Goal: Task Accomplishment & Management: Complete application form

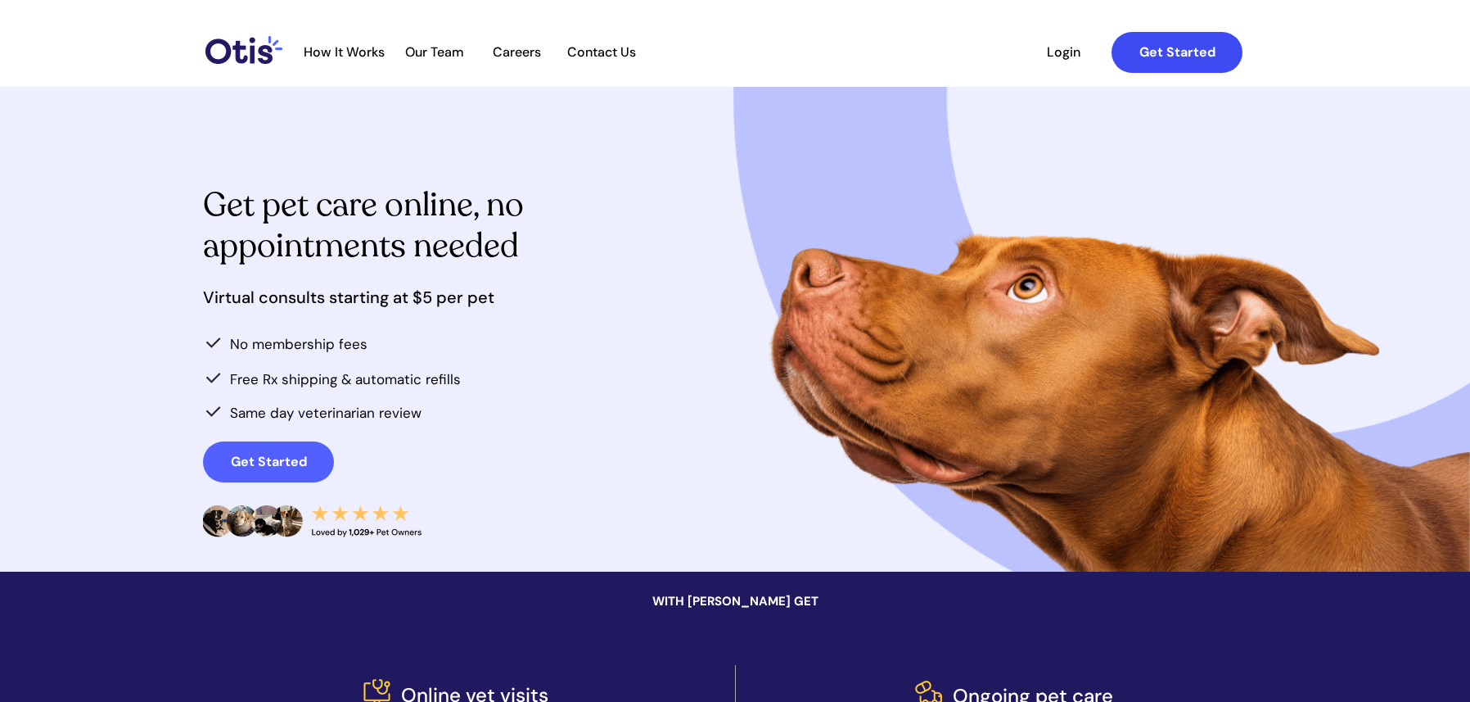
click at [1140, 65] on link "Get Started" at bounding box center [1177, 52] width 131 height 41
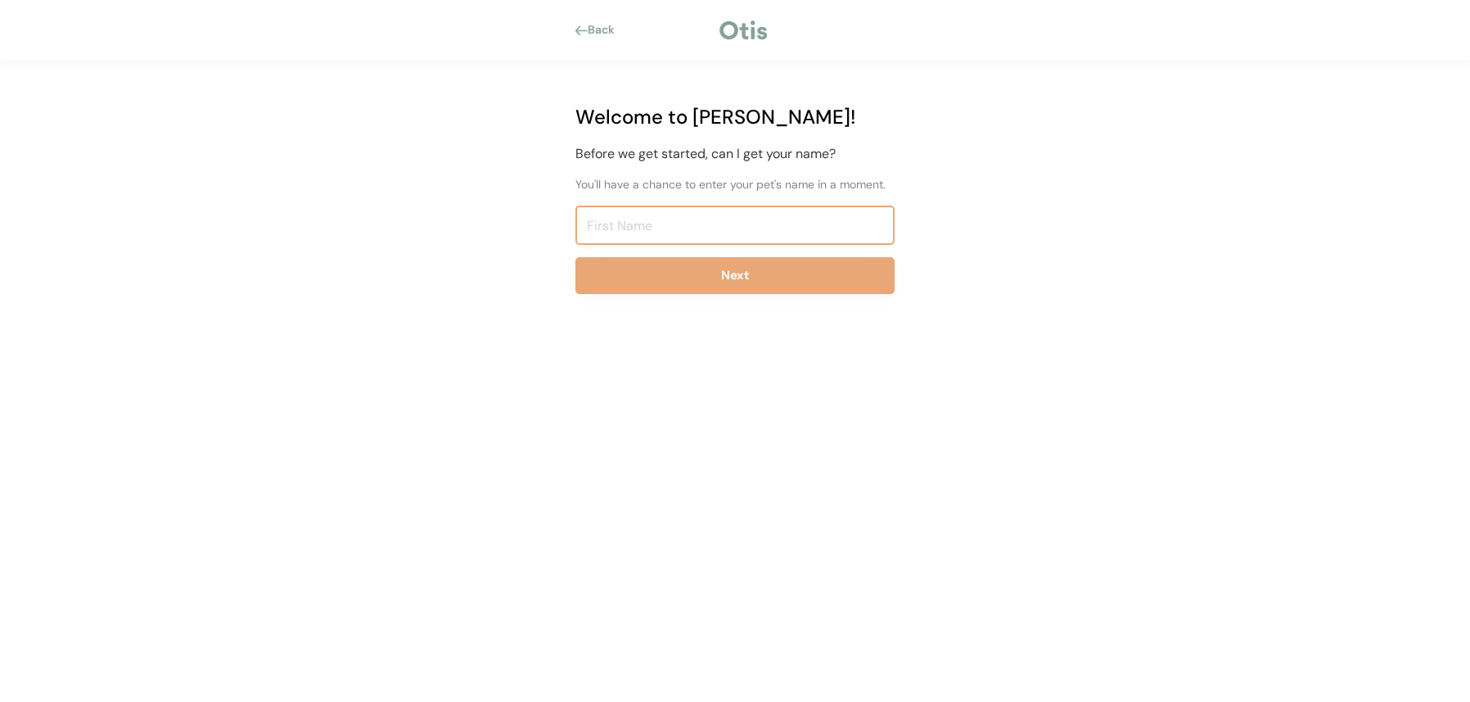
click at [597, 219] on input "input" at bounding box center [734, 224] width 319 height 39
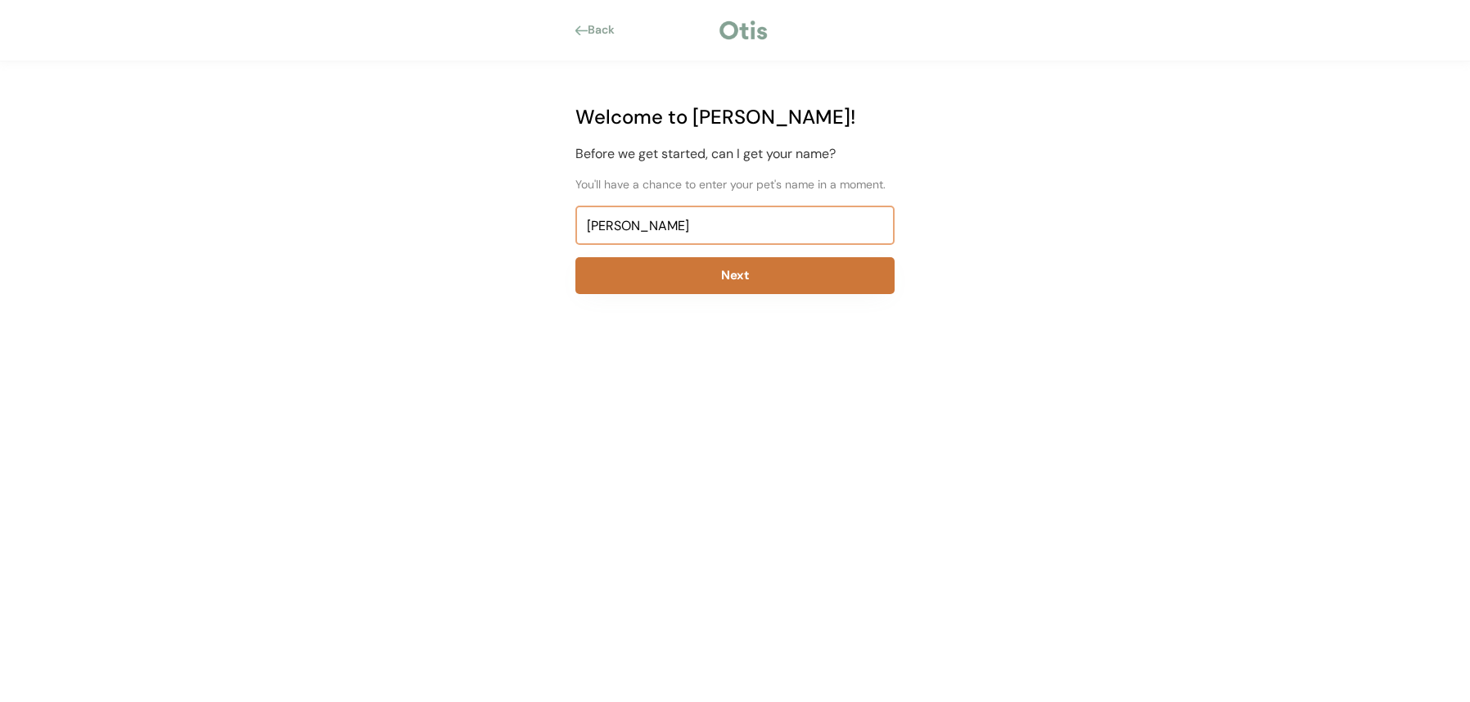
type input "Hildegarde Vilmenay"
click at [657, 273] on button "Next" at bounding box center [734, 275] width 319 height 37
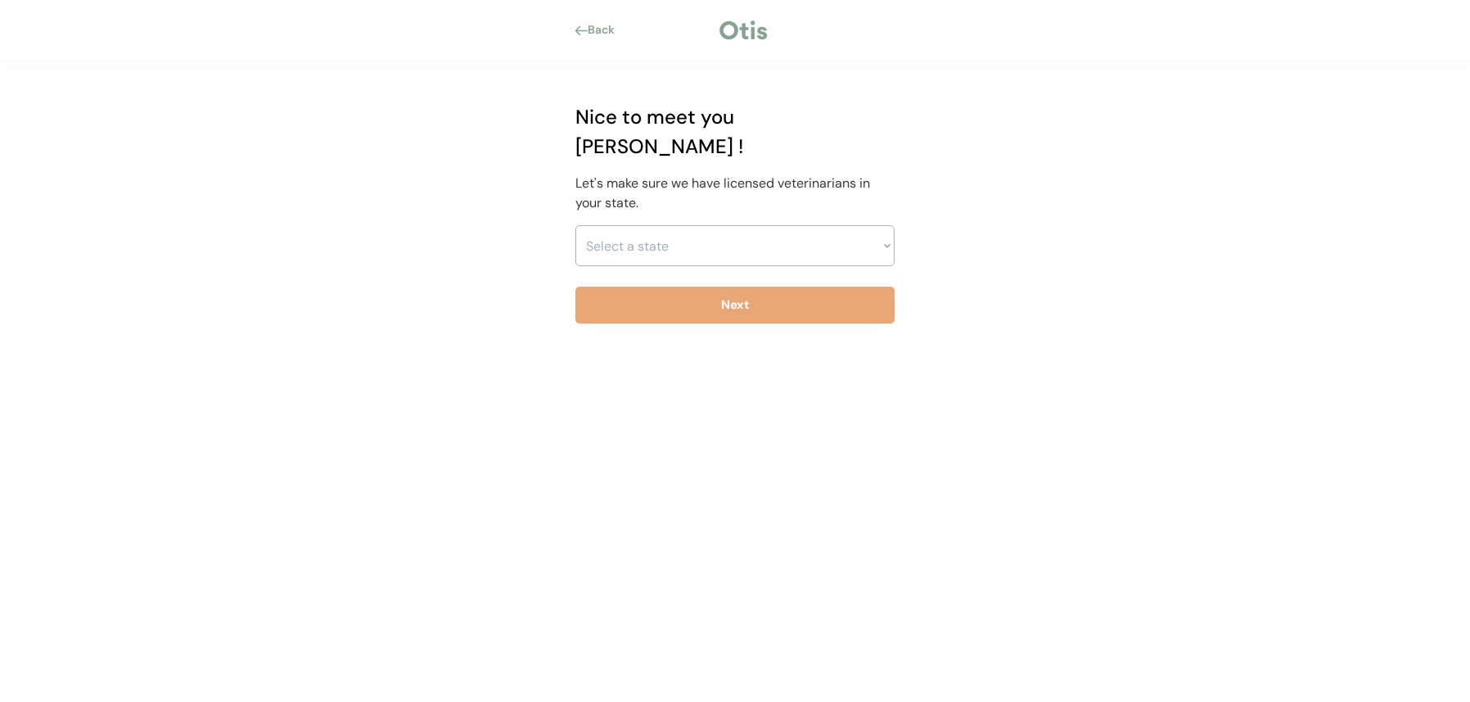
click at [597, 29] on div "Back" at bounding box center [606, 30] width 37 height 16
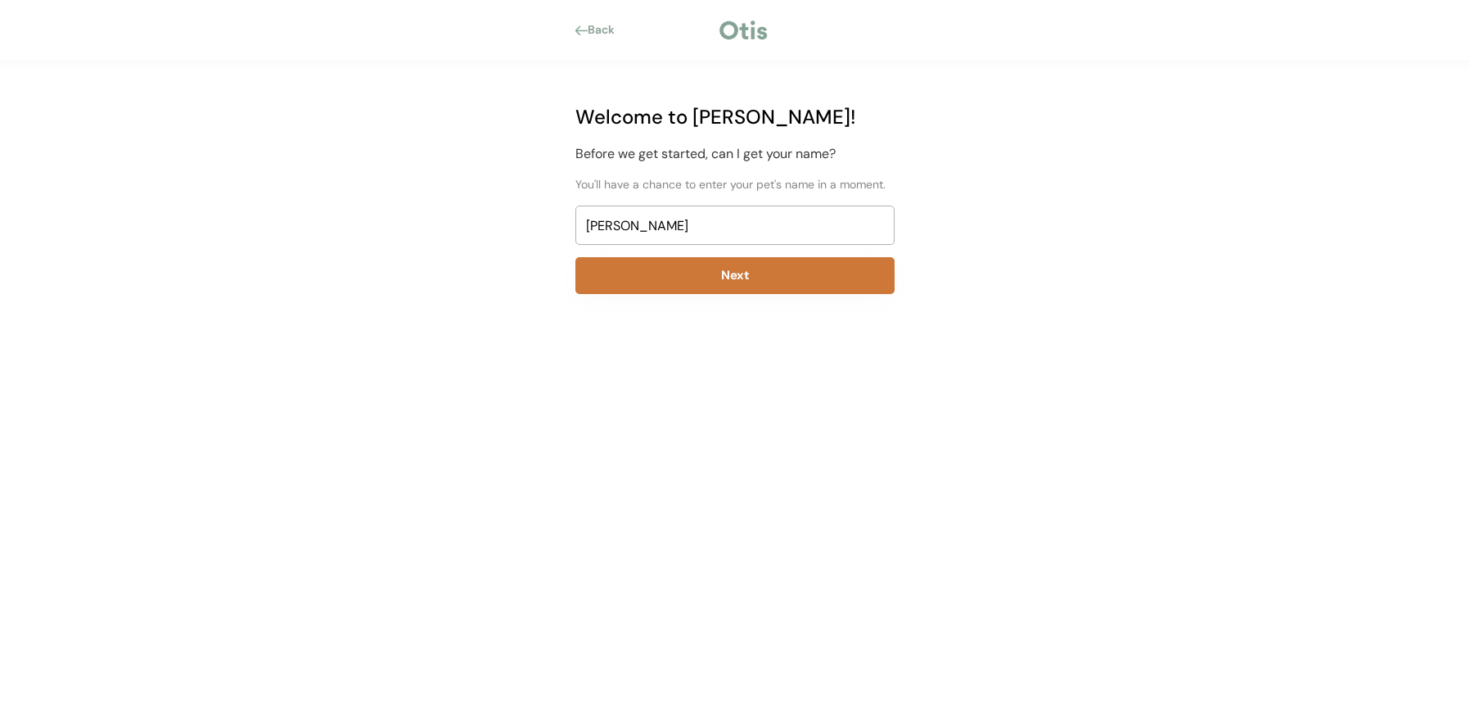
click at [750, 285] on button "Next" at bounding box center [734, 275] width 319 height 37
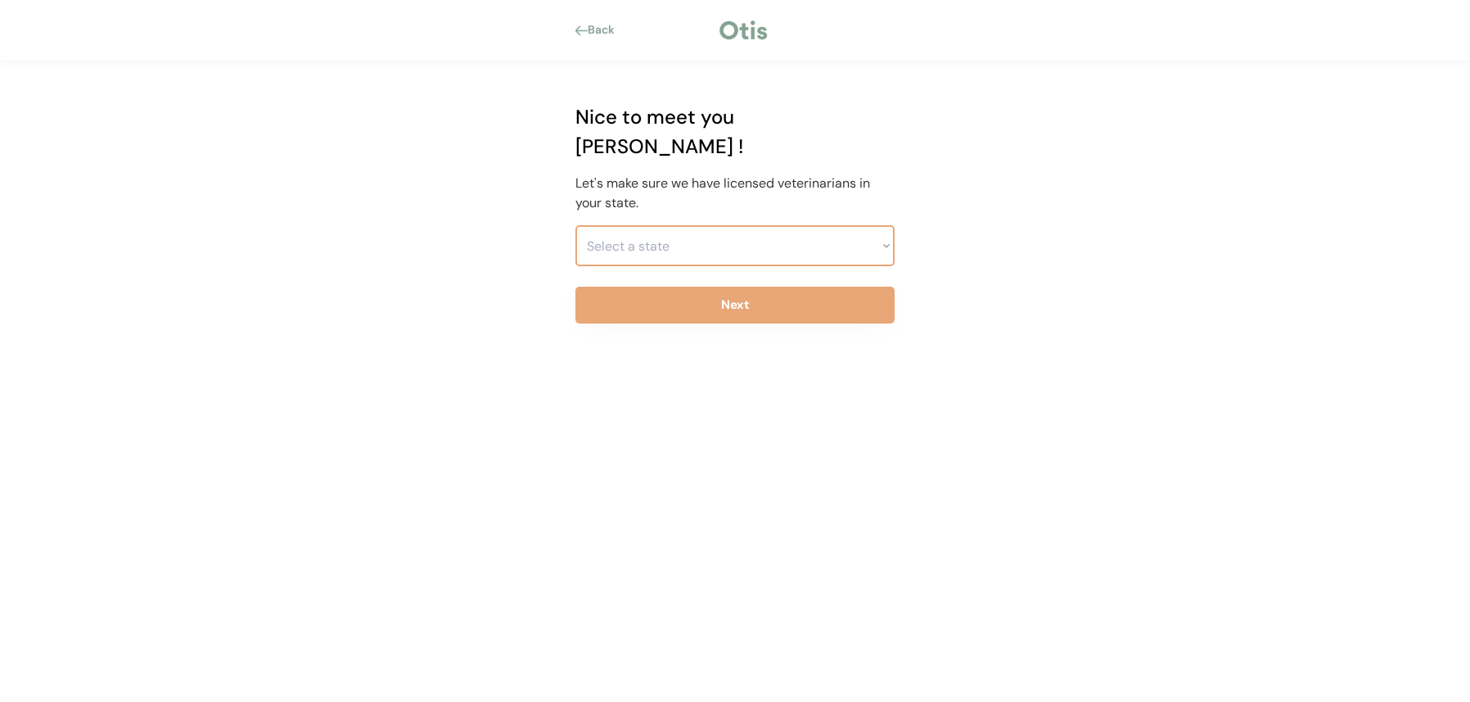
click at [575, 225] on select "Select a state Alabama Alaska American Samoa Arizona Arkansas California Colora…" at bounding box center [734, 245] width 319 height 41
click option "New Jersey" at bounding box center [0, 0] width 0 height 0
click at [968, 427] on div "Back Welcome to Otis! Before we get started, can I get your name? You'll have a…" at bounding box center [735, 351] width 1470 height 702
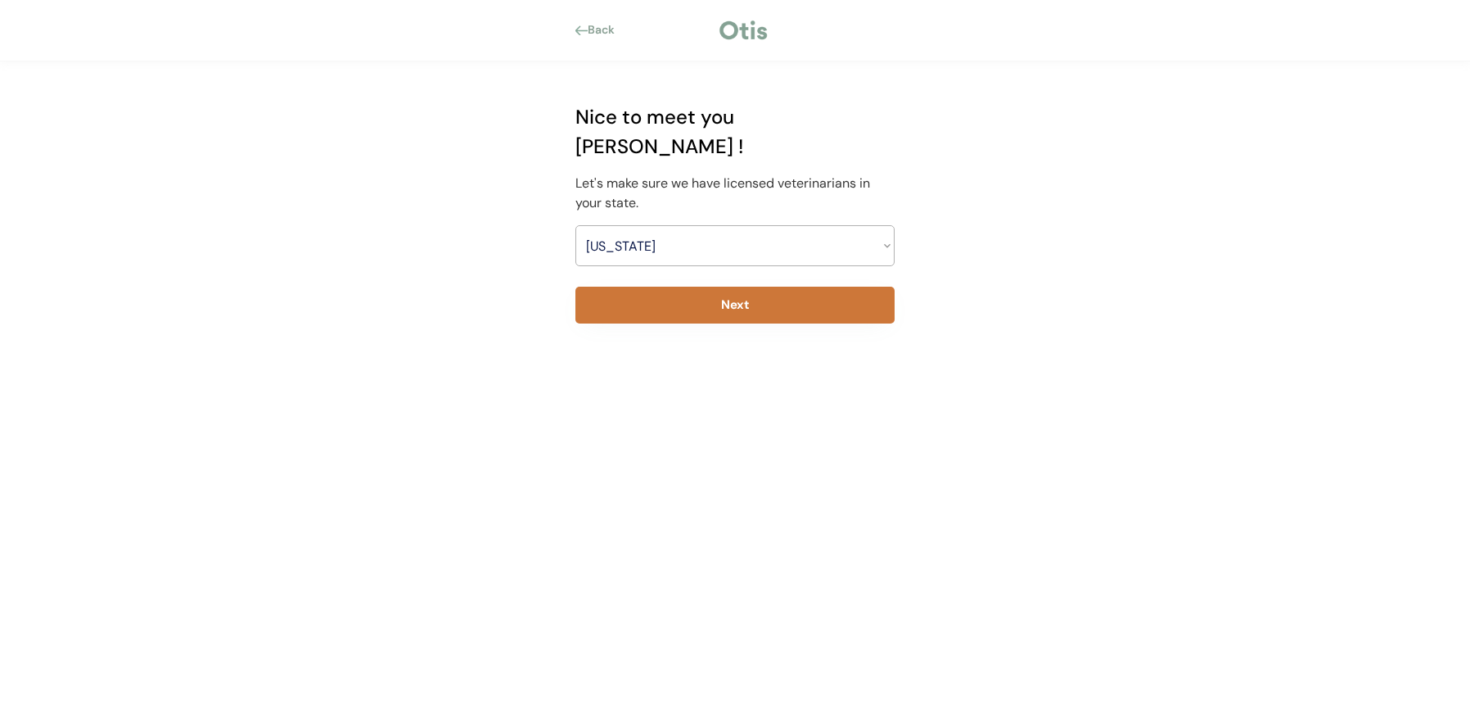
click at [783, 305] on button "Next" at bounding box center [734, 305] width 319 height 37
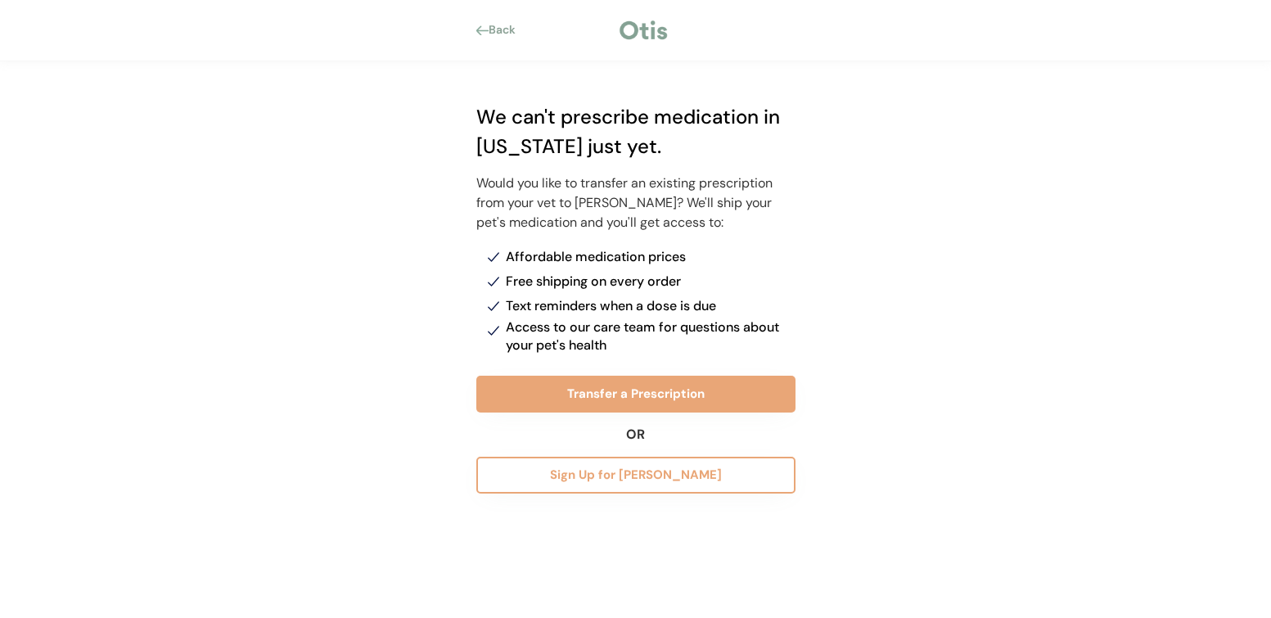
click at [476, 28] on div at bounding box center [482, 30] width 12 height 10
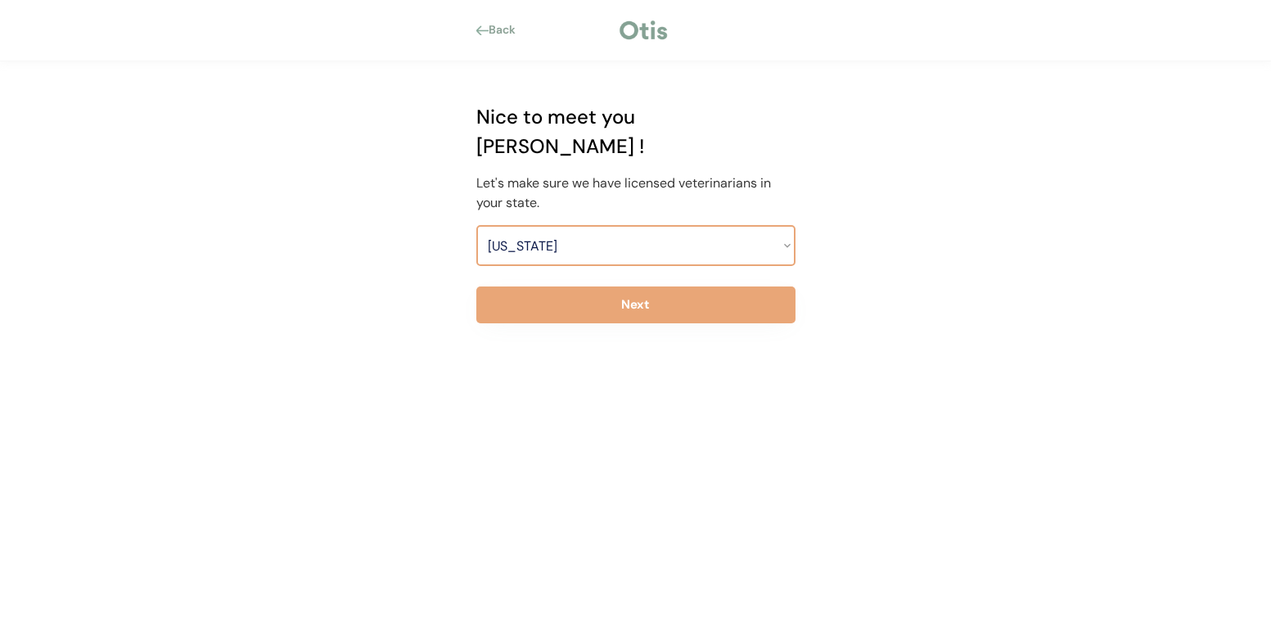
click at [476, 225] on select "Select a state Alabama Alaska American Samoa Arizona Arkansas California Colora…" at bounding box center [635, 245] width 319 height 41
select select ""1348695171700984260__LOOKUP__1704914077232x348505748687823550""
click option "New York" at bounding box center [0, 0] width 0 height 0
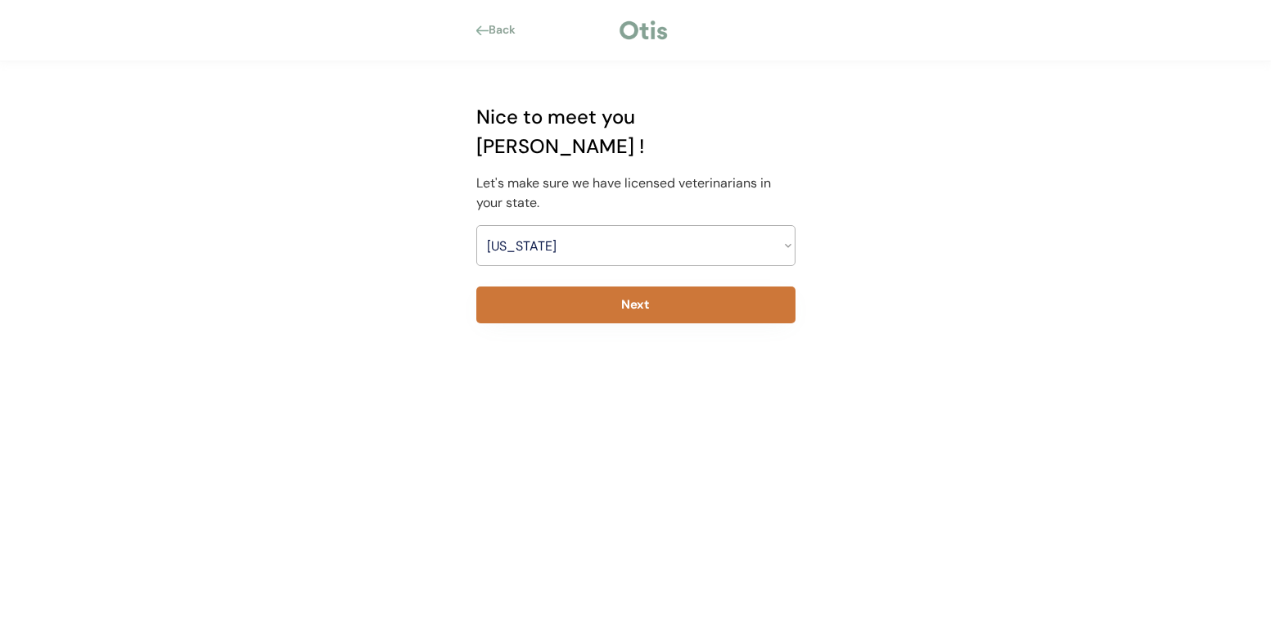
click at [616, 310] on button "Next" at bounding box center [635, 305] width 319 height 37
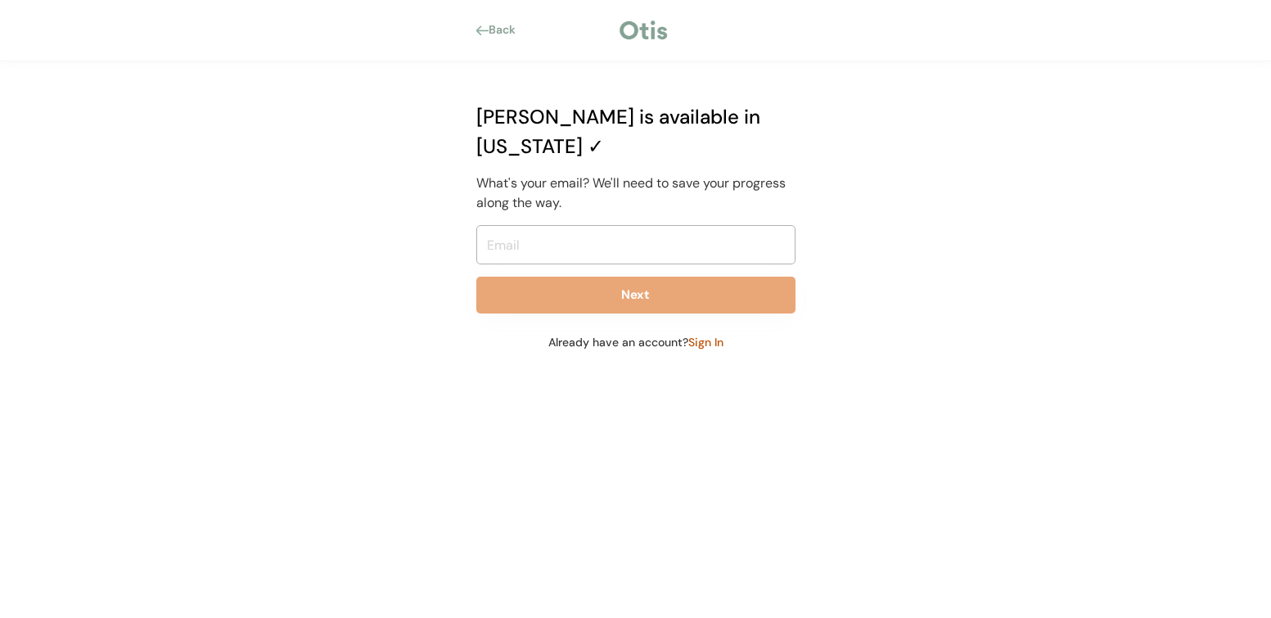
click at [491, 33] on div "Back" at bounding box center [507, 30] width 37 height 16
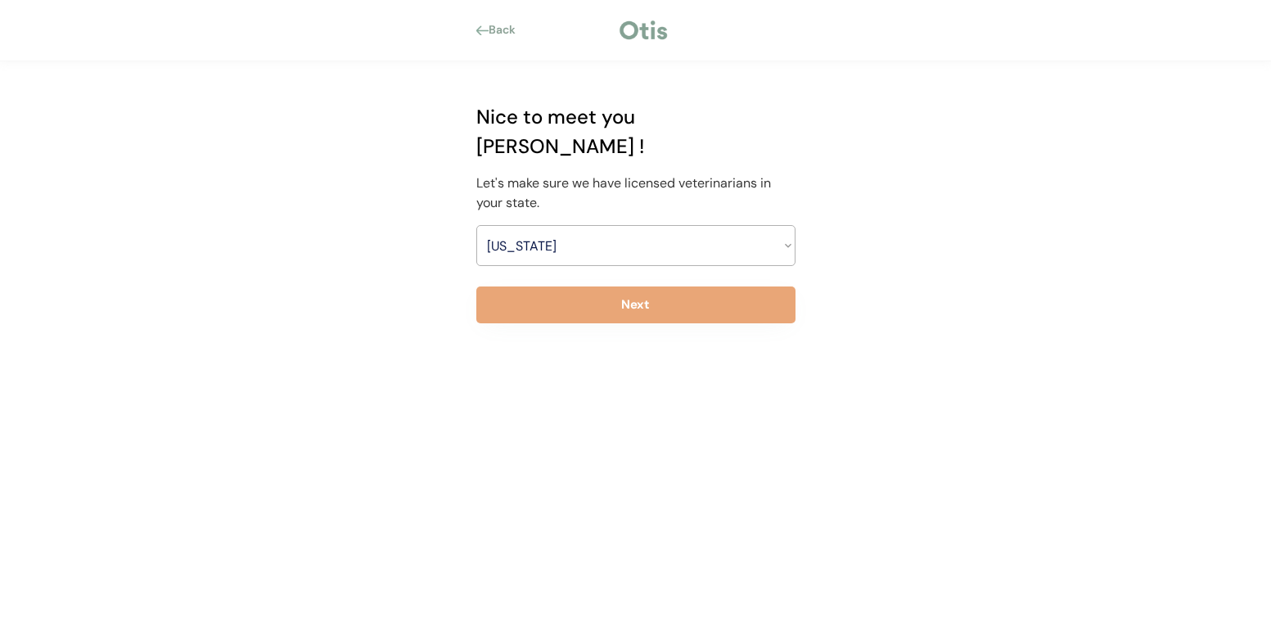
click at [490, 28] on div "Back" at bounding box center [507, 30] width 37 height 16
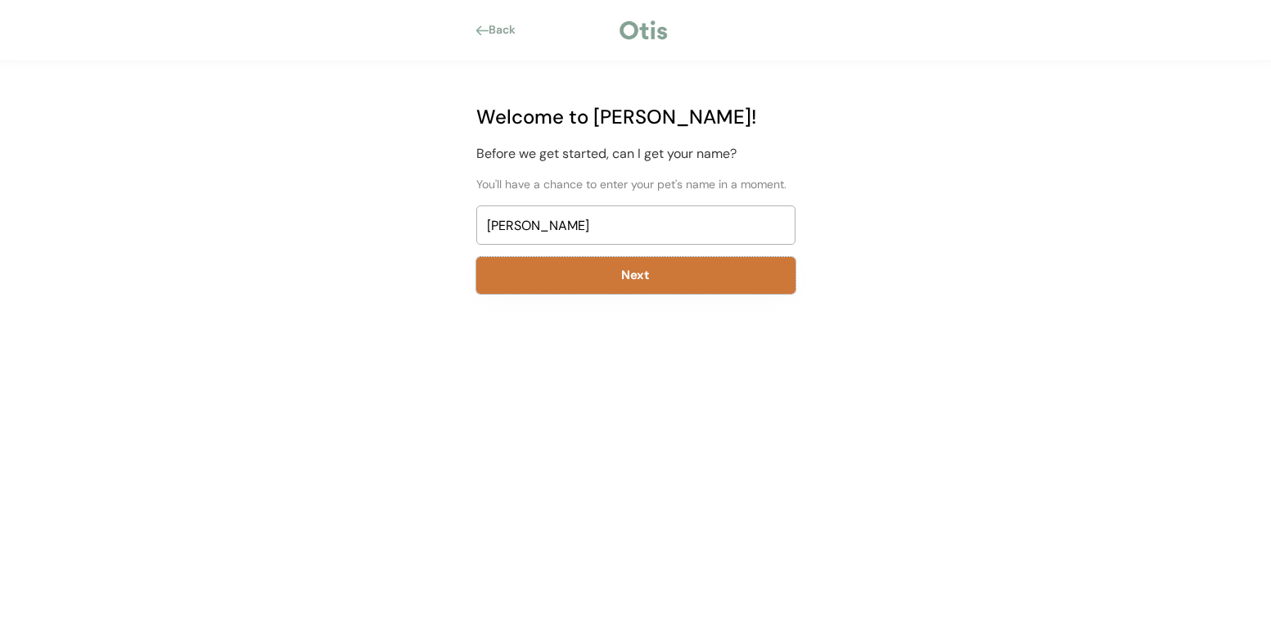
click at [691, 282] on button "Next" at bounding box center [635, 275] width 319 height 37
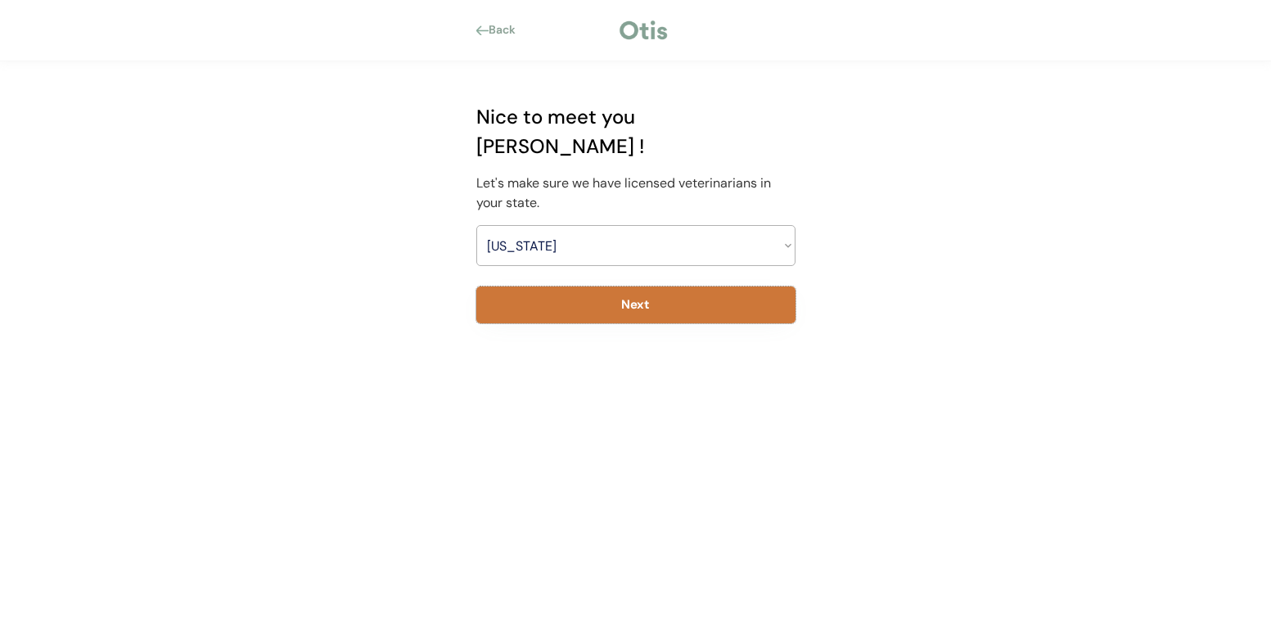
click at [674, 299] on button "Next" at bounding box center [635, 305] width 319 height 37
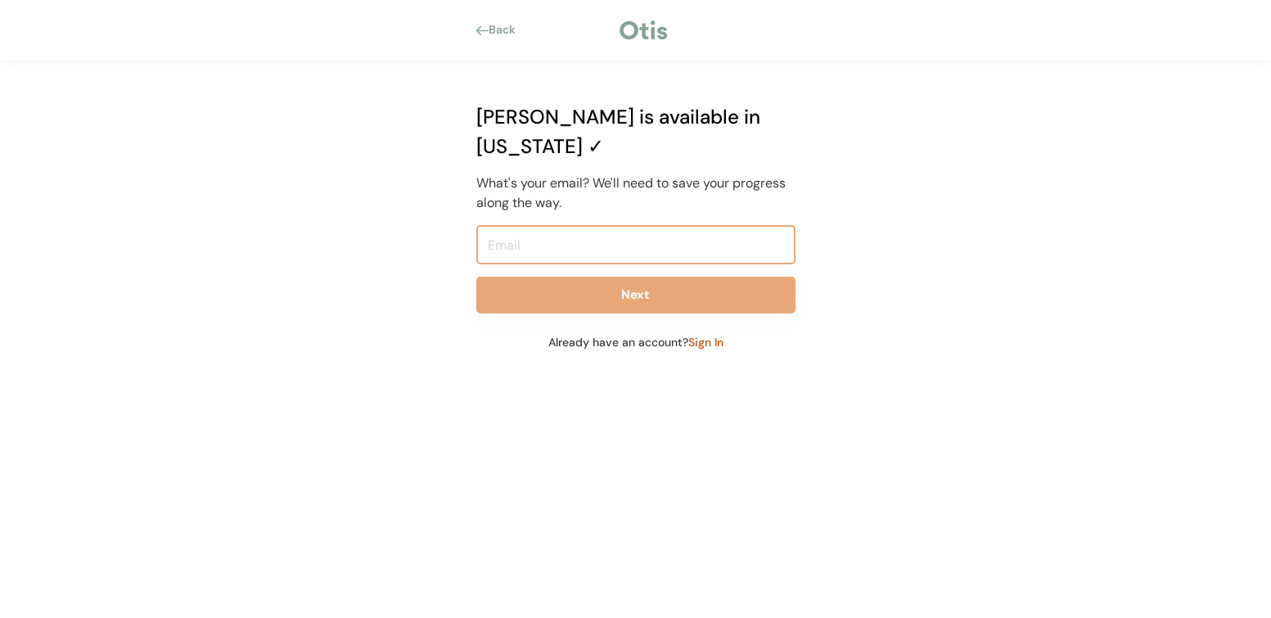
click at [630, 225] on input "email" at bounding box center [635, 244] width 319 height 39
type input "h"
click at [573, 225] on input "hildegardevilemenay@yahoo.com" at bounding box center [635, 244] width 319 height 39
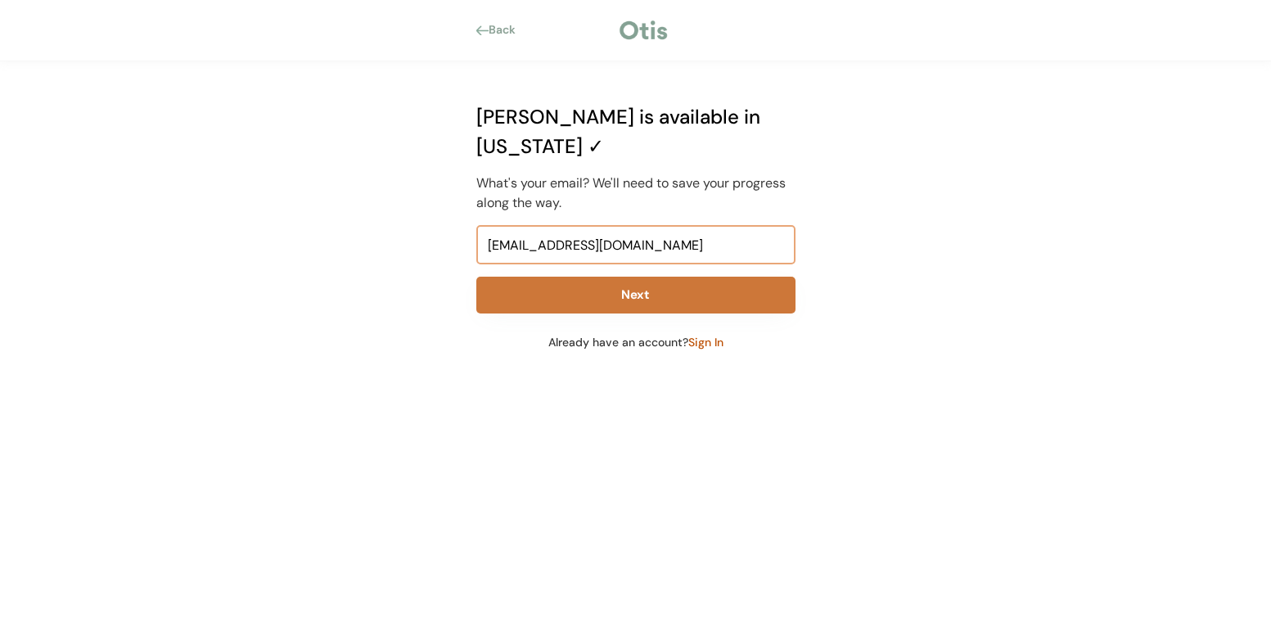
type input "hildegardevilmenay@yahoo.com"
click at [674, 277] on button "Next" at bounding box center [635, 295] width 319 height 37
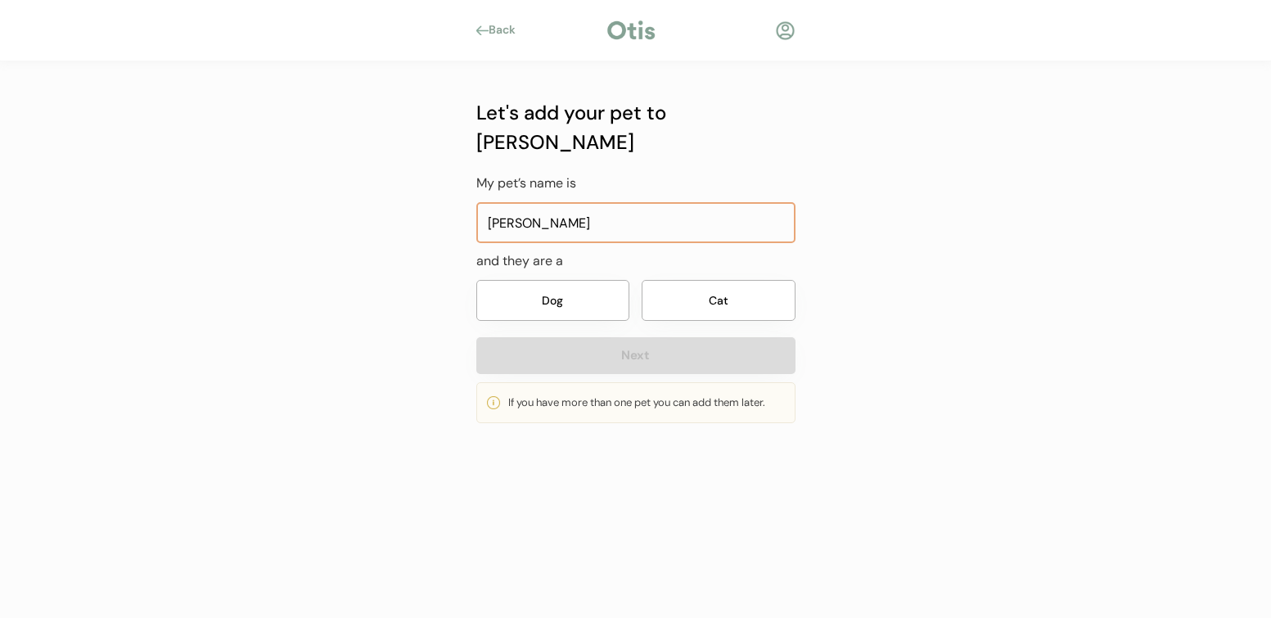
type input "[PERSON_NAME]"
